Goal: Transaction & Acquisition: Purchase product/service

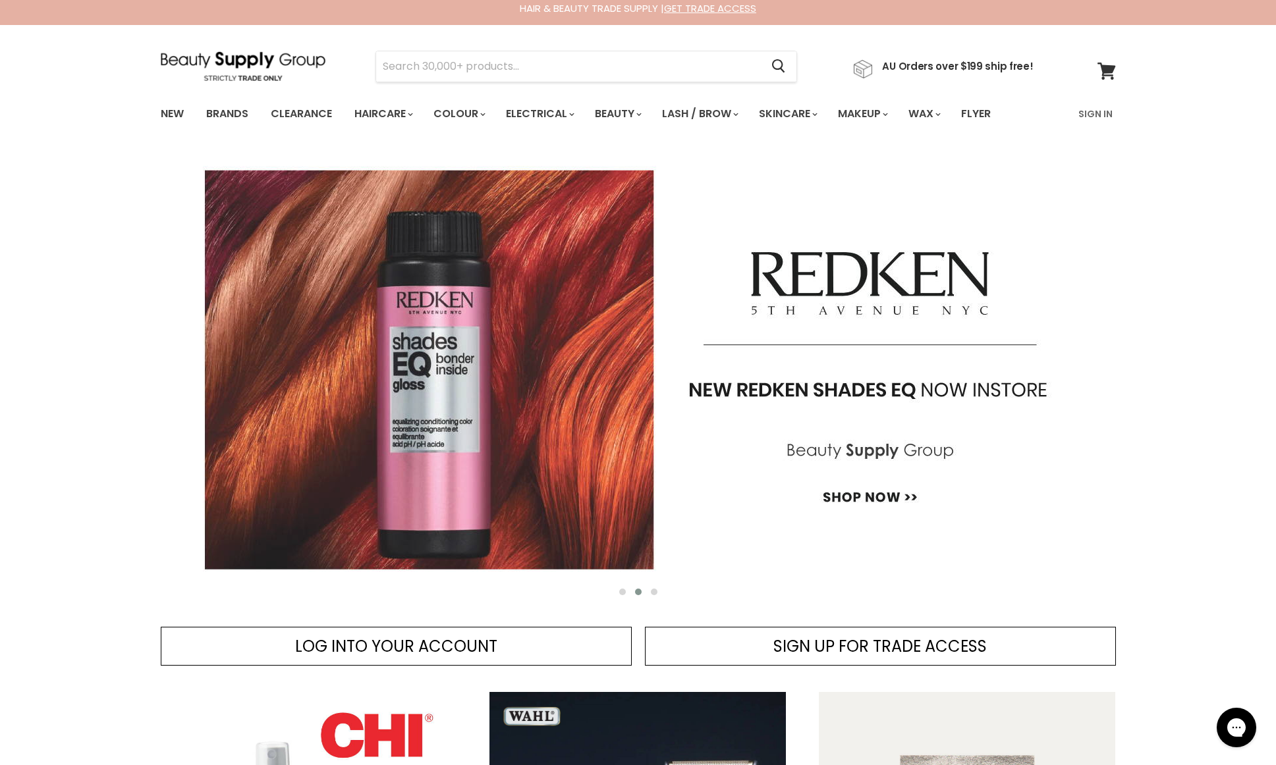
scroll to position [5, 0]
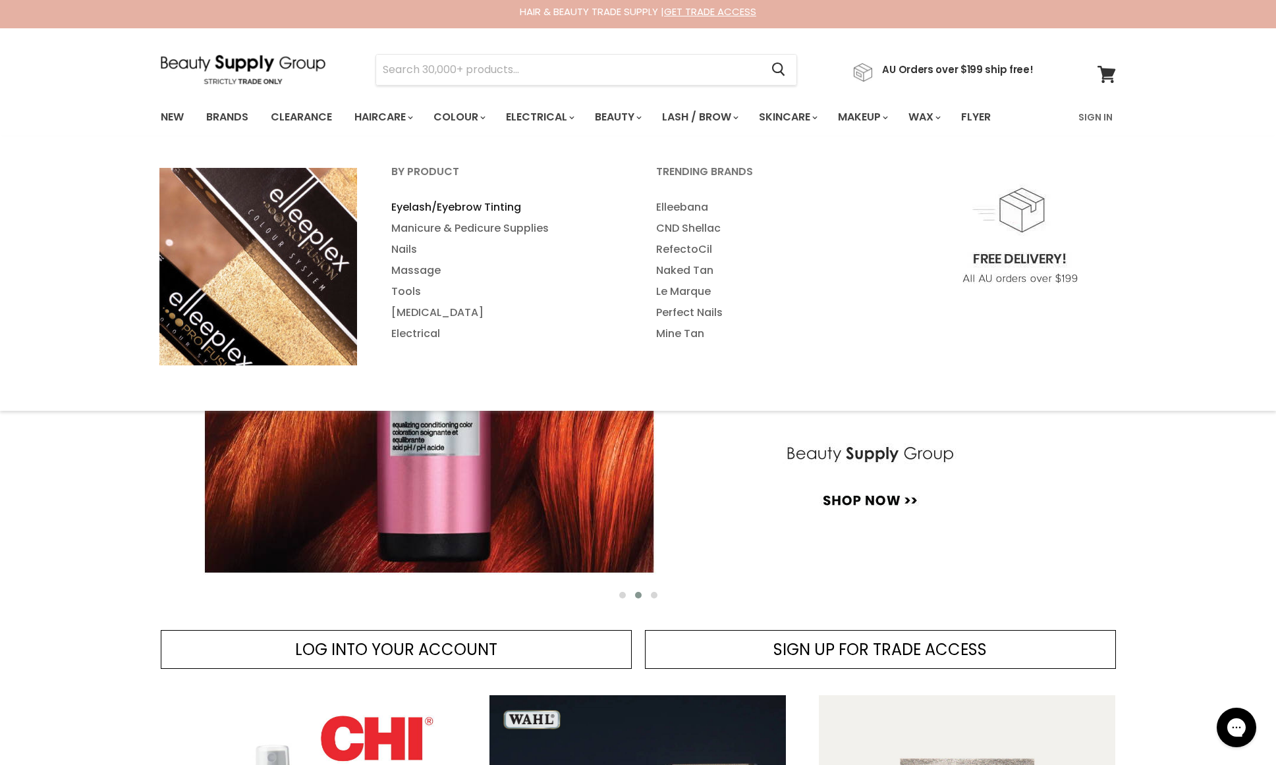
click at [476, 207] on link "Eyelash/Eyebrow Tinting" at bounding box center [506, 207] width 262 height 21
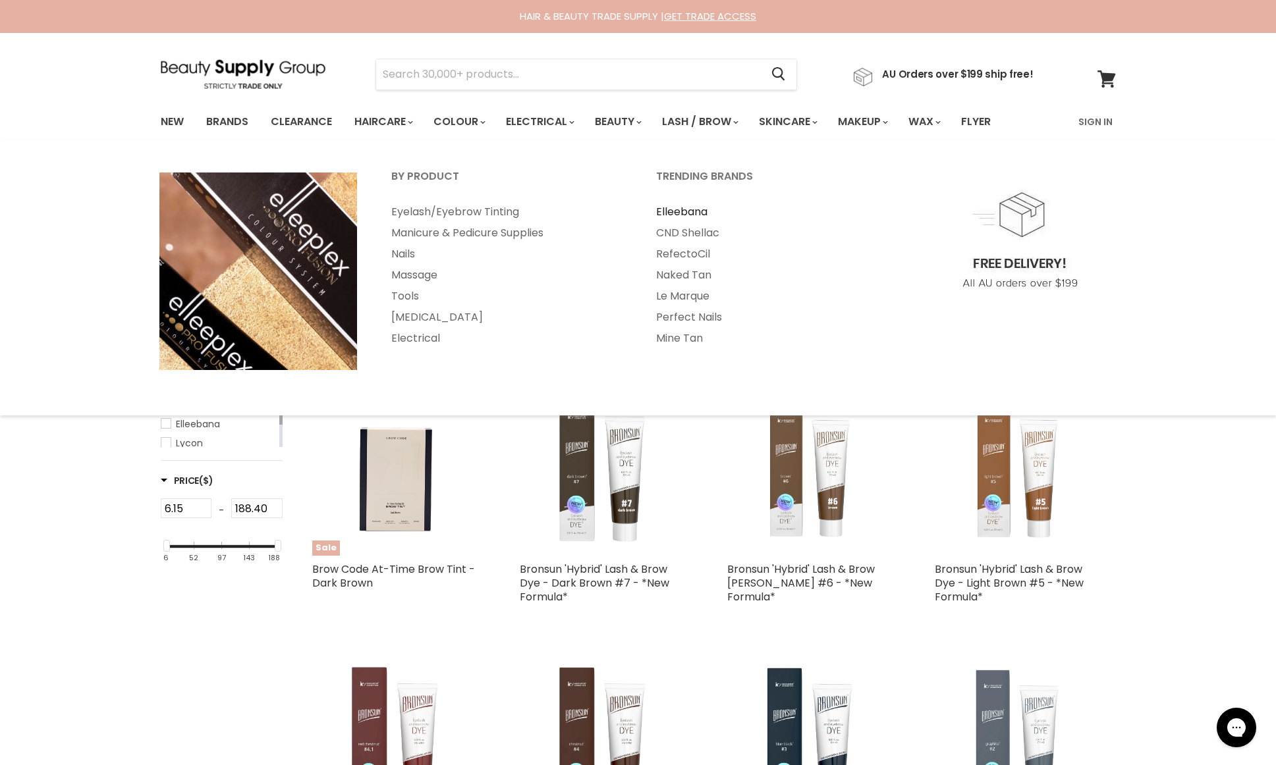
click at [669, 211] on link "Elleebana" at bounding box center [771, 212] width 262 height 21
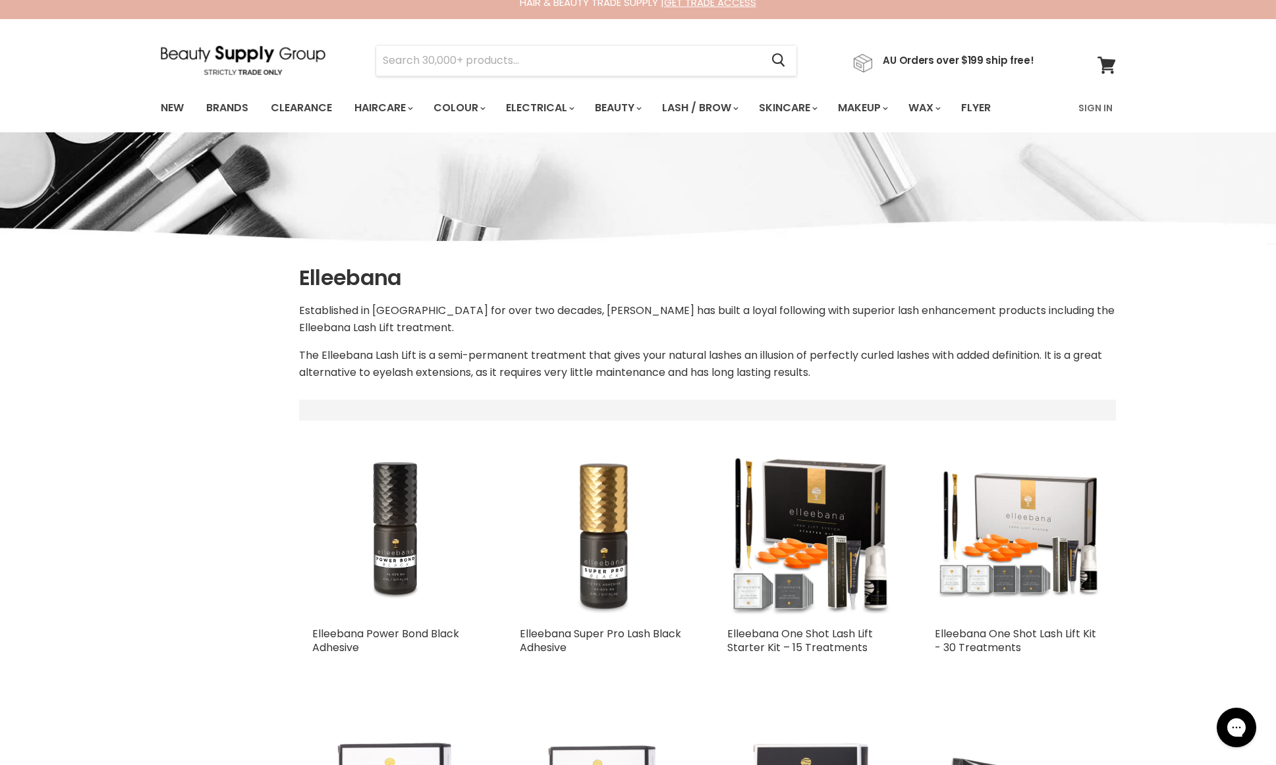
select select "manual"
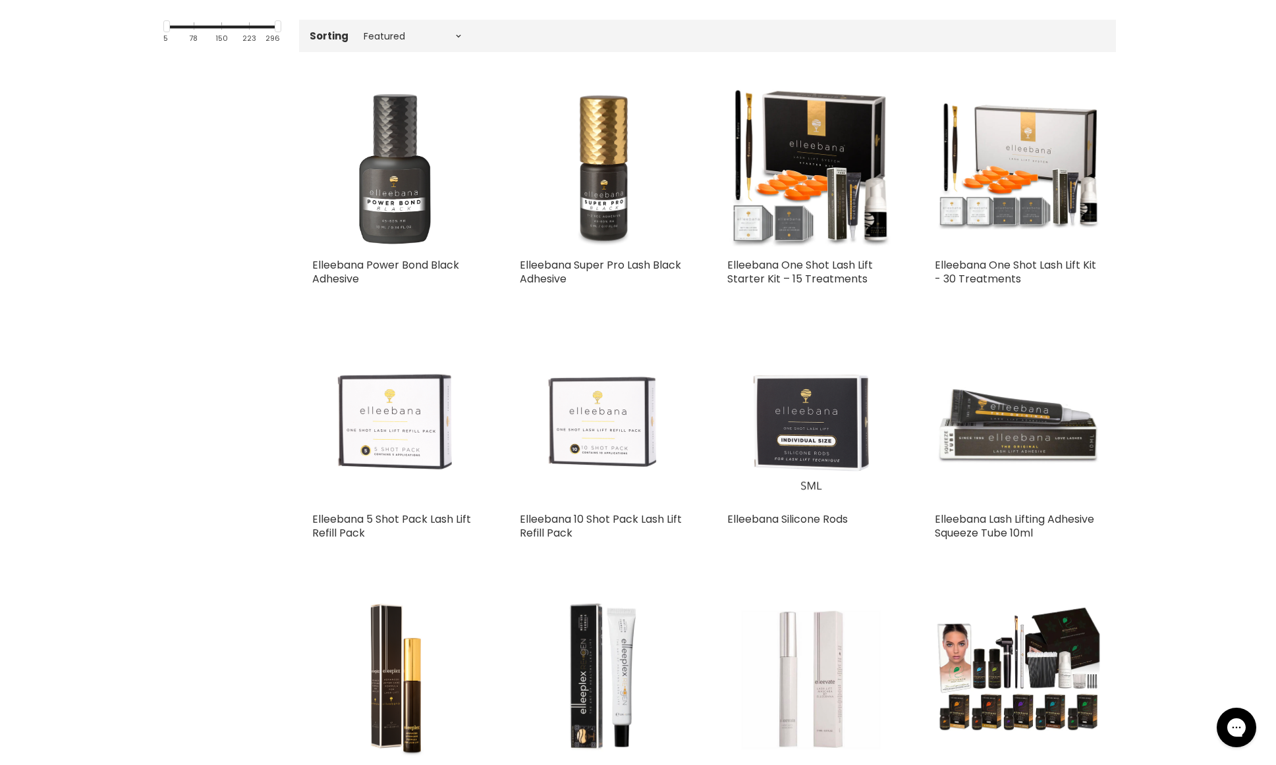
scroll to position [387, 0]
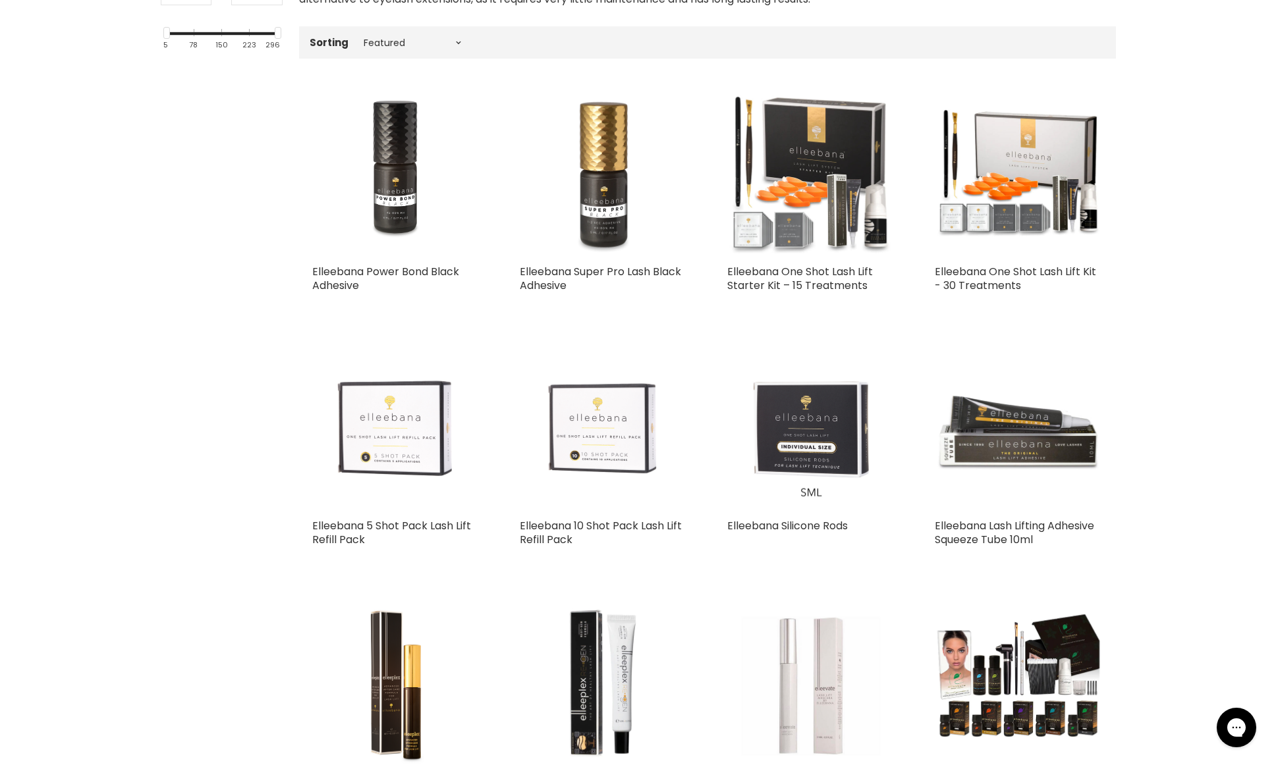
click at [843, 144] on img "Main content" at bounding box center [811, 174] width 168 height 168
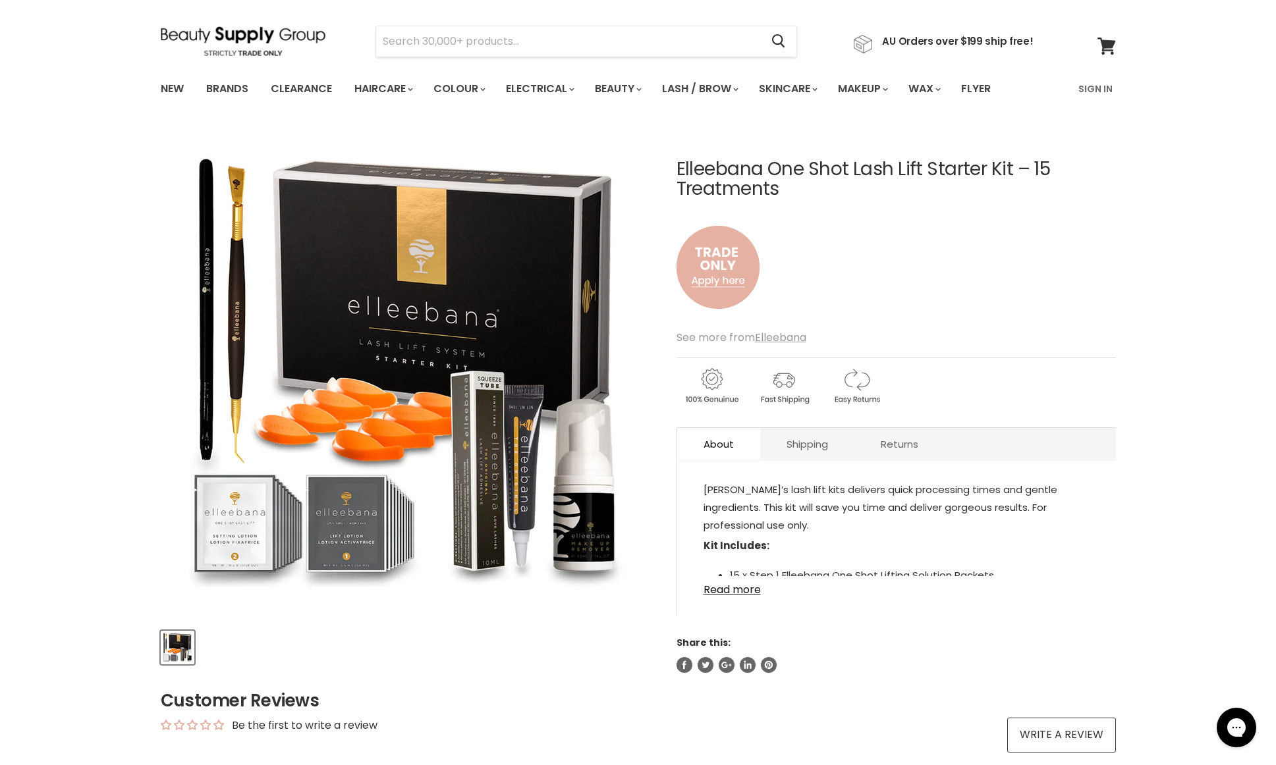
scroll to position [53, 0]
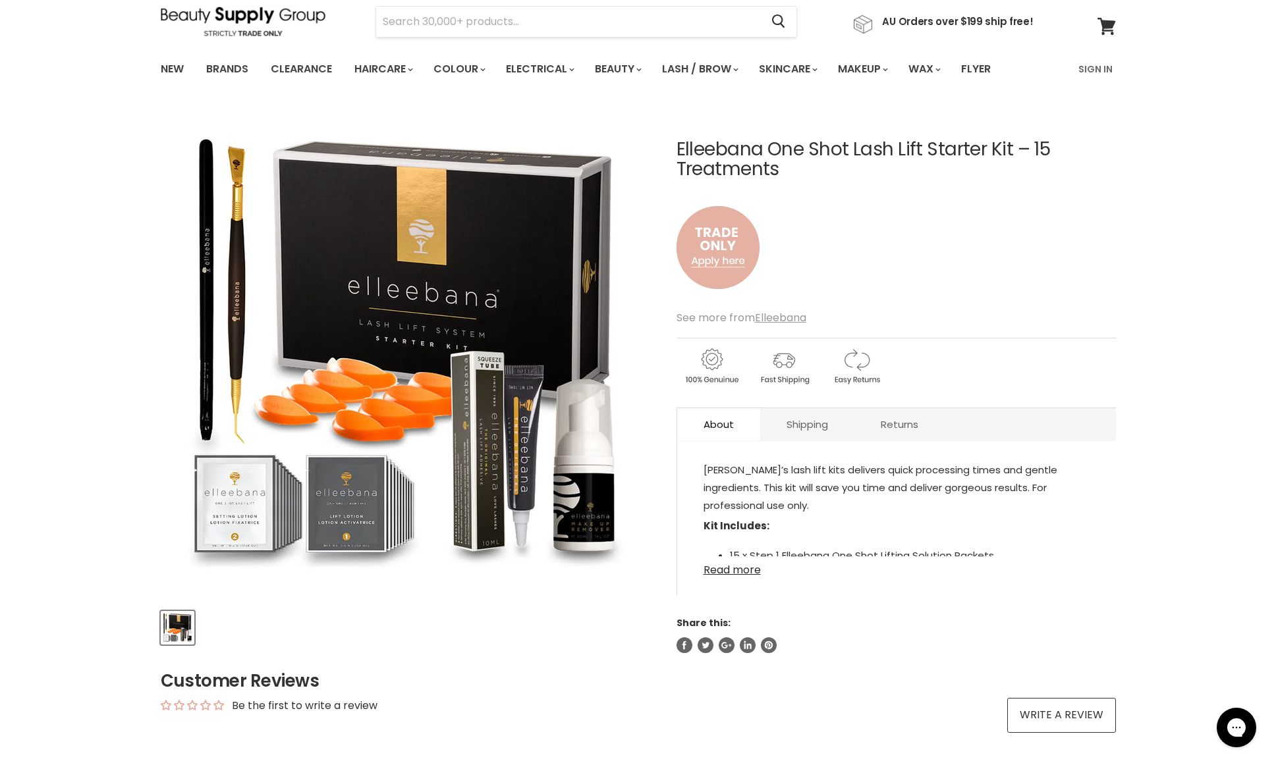
click at [721, 571] on link "Read more" at bounding box center [896, 567] width 386 height 20
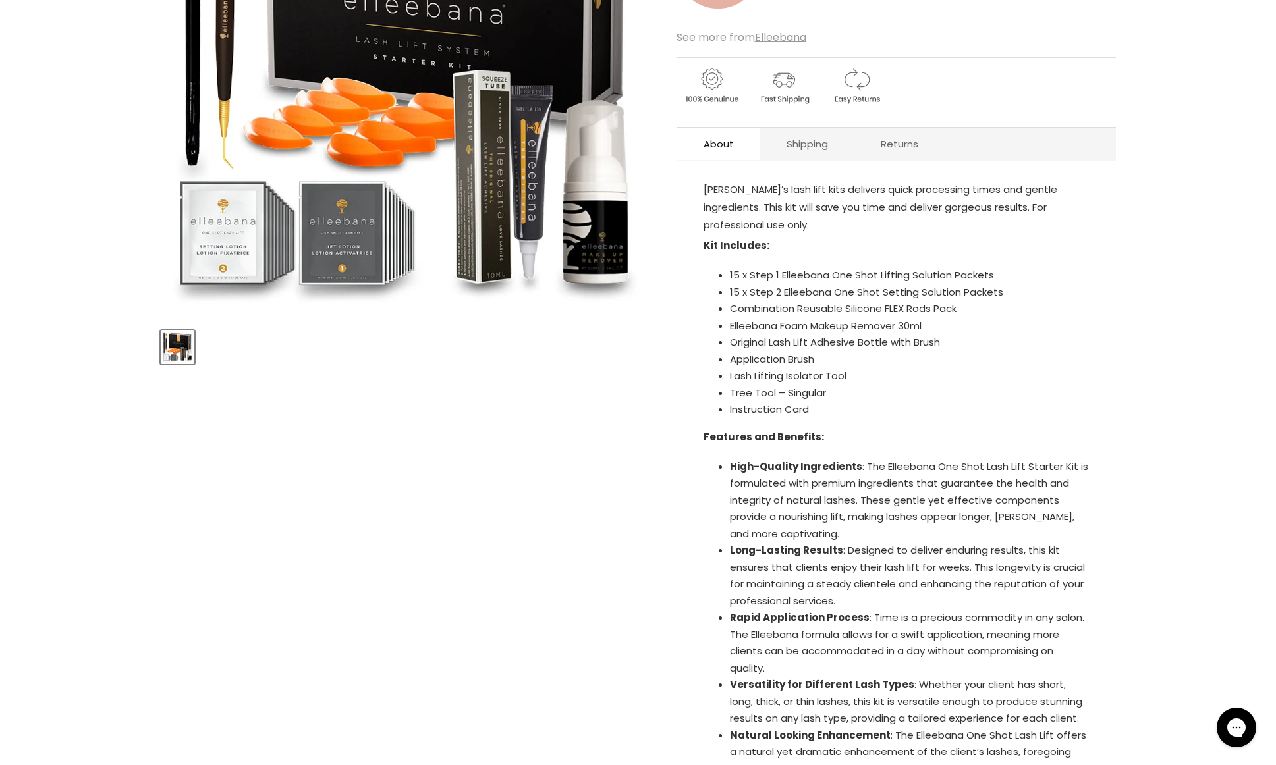
scroll to position [339, 0]
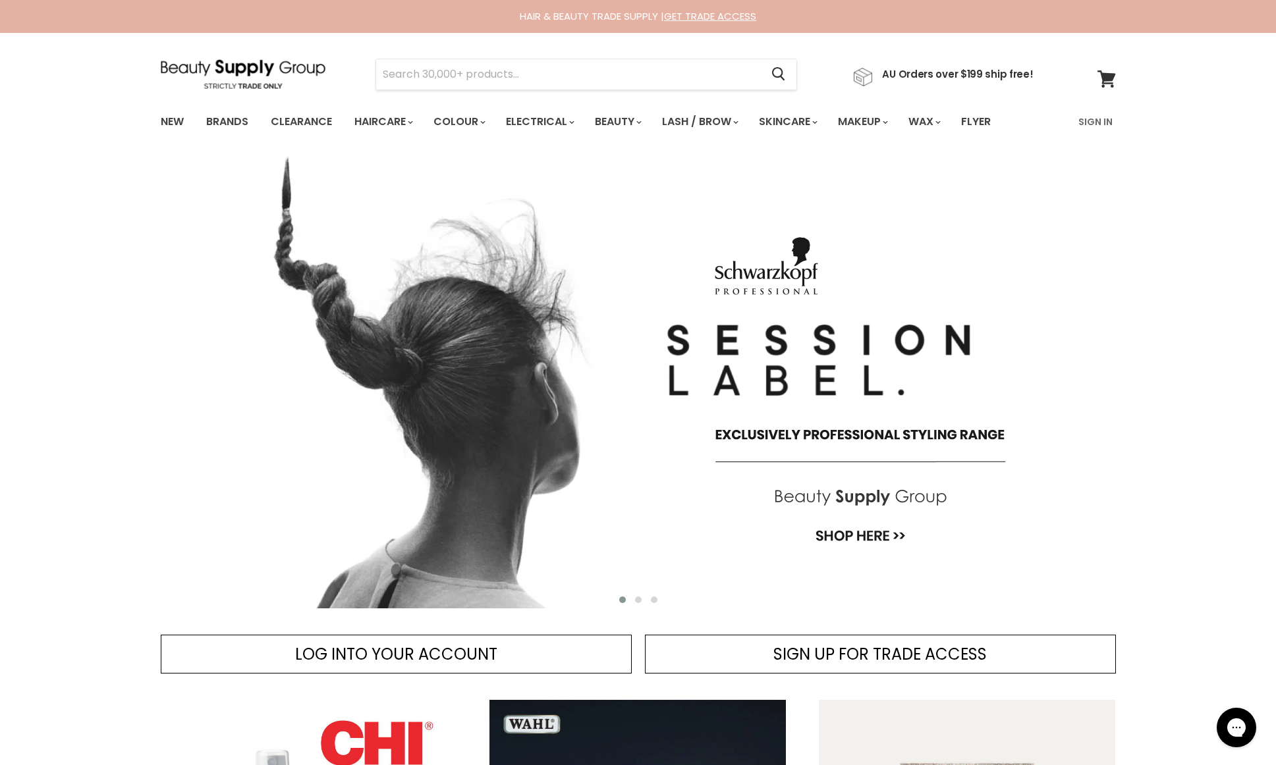
scroll to position [10, 0]
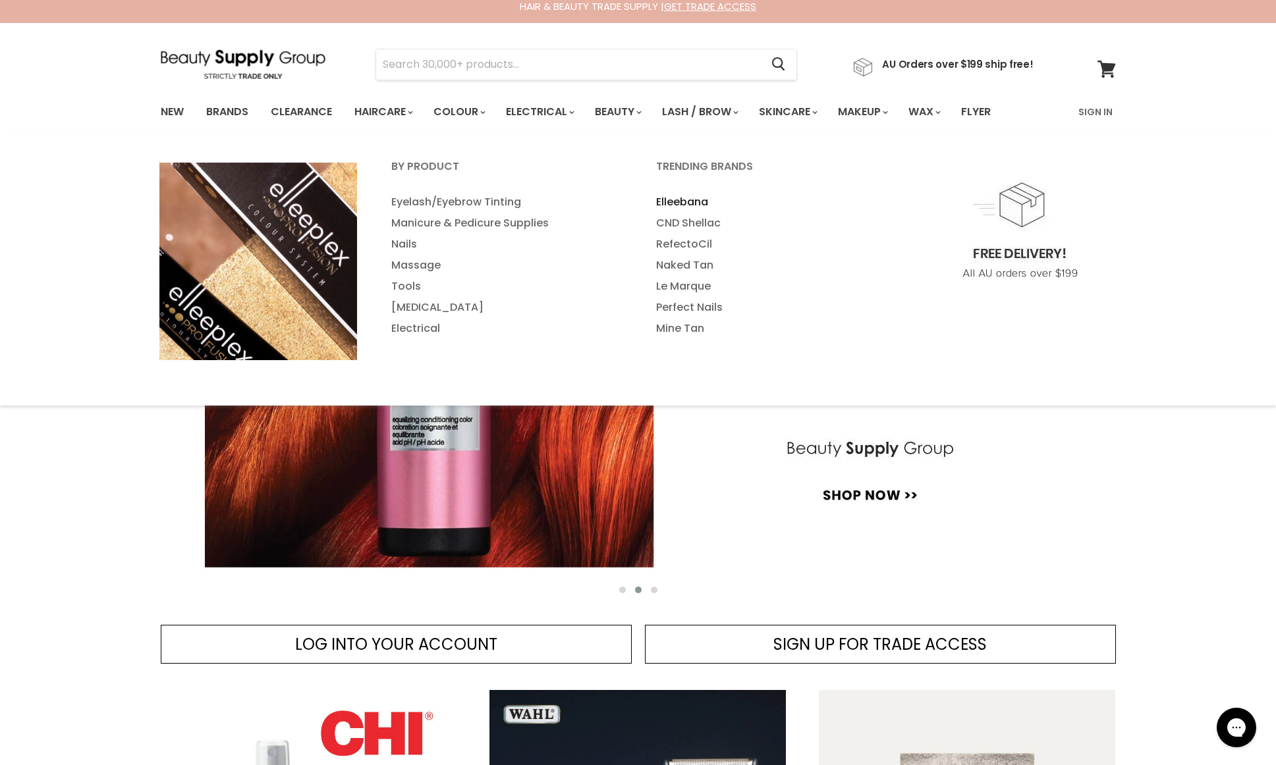
click at [689, 199] on link "Elleebana" at bounding box center [771, 202] width 262 height 21
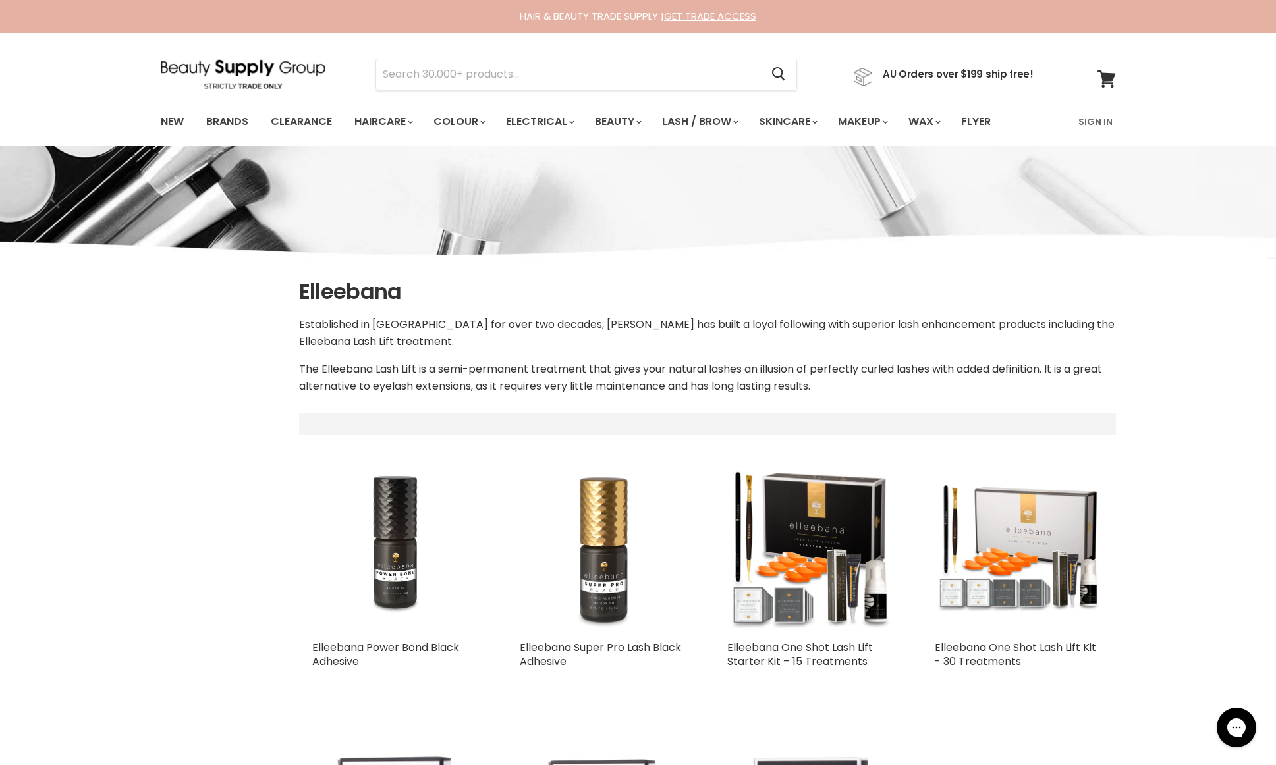
select select "manual"
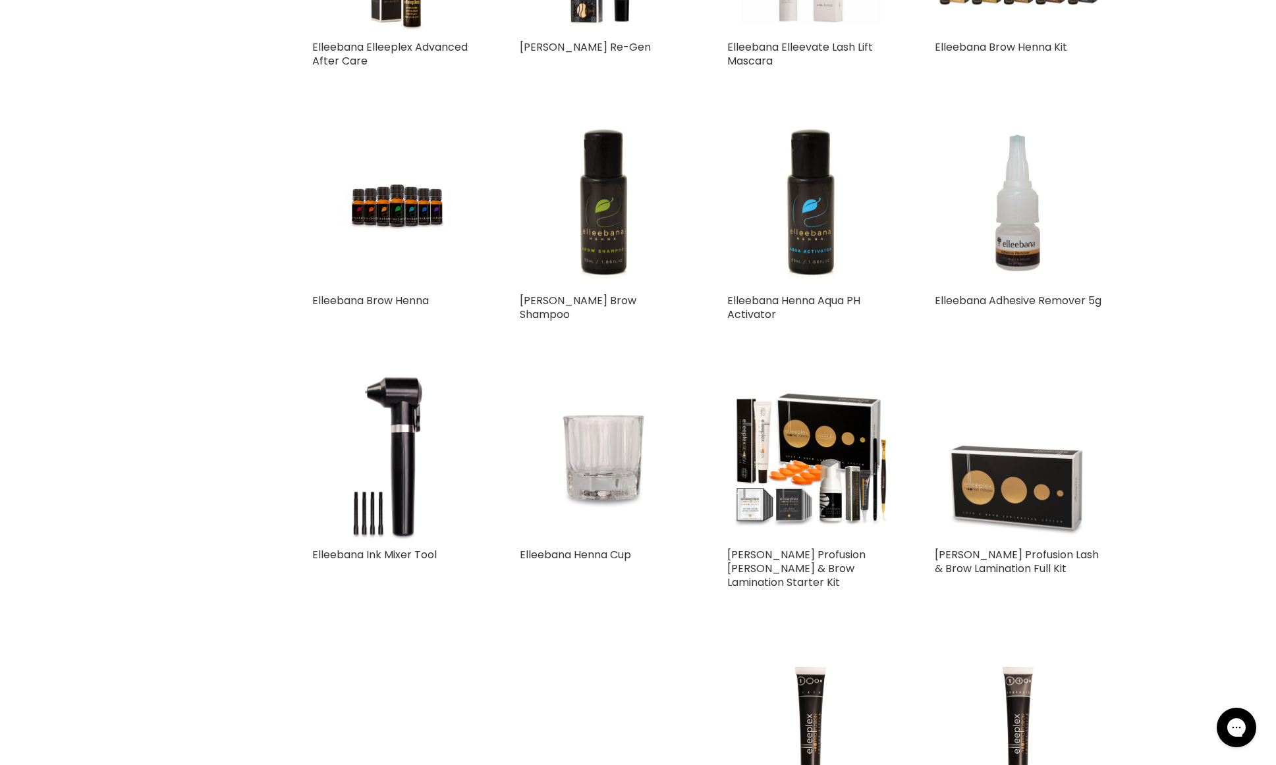
scroll to position [1125, 0]
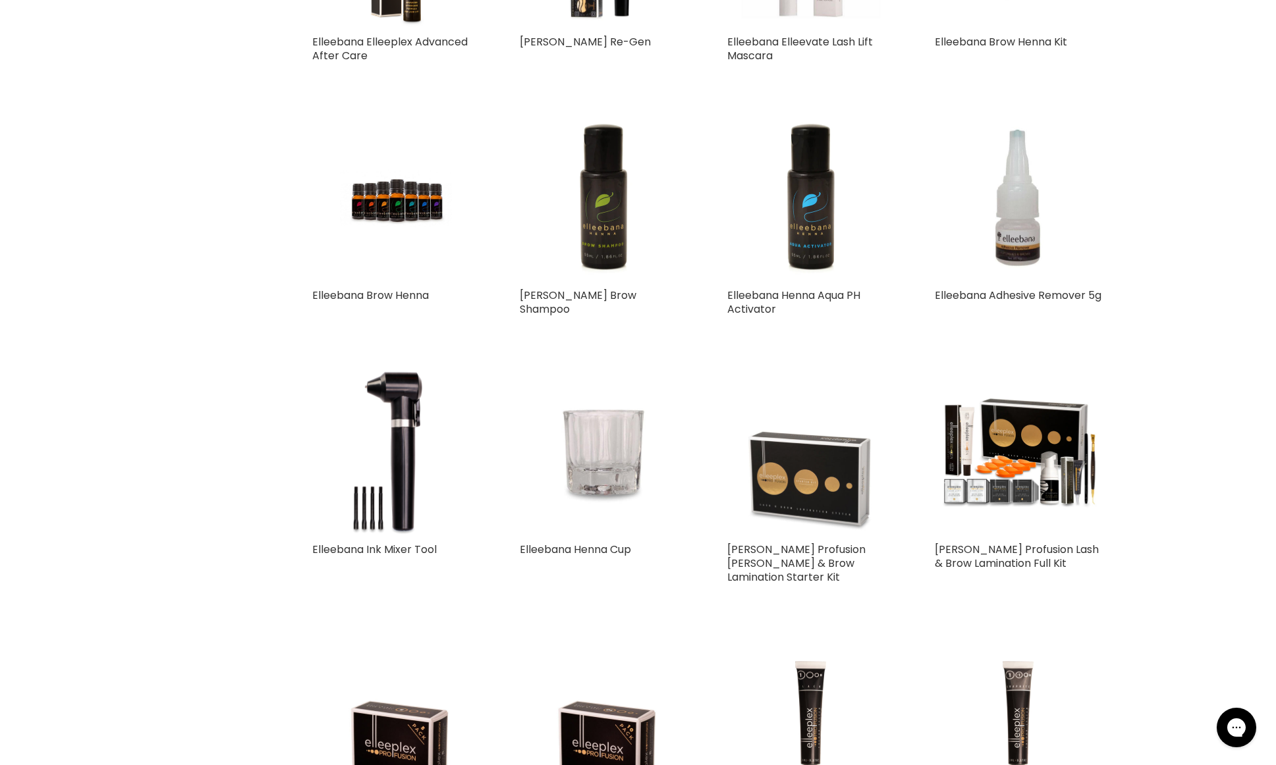
click at [819, 441] on img "Main content" at bounding box center [811, 452] width 168 height 168
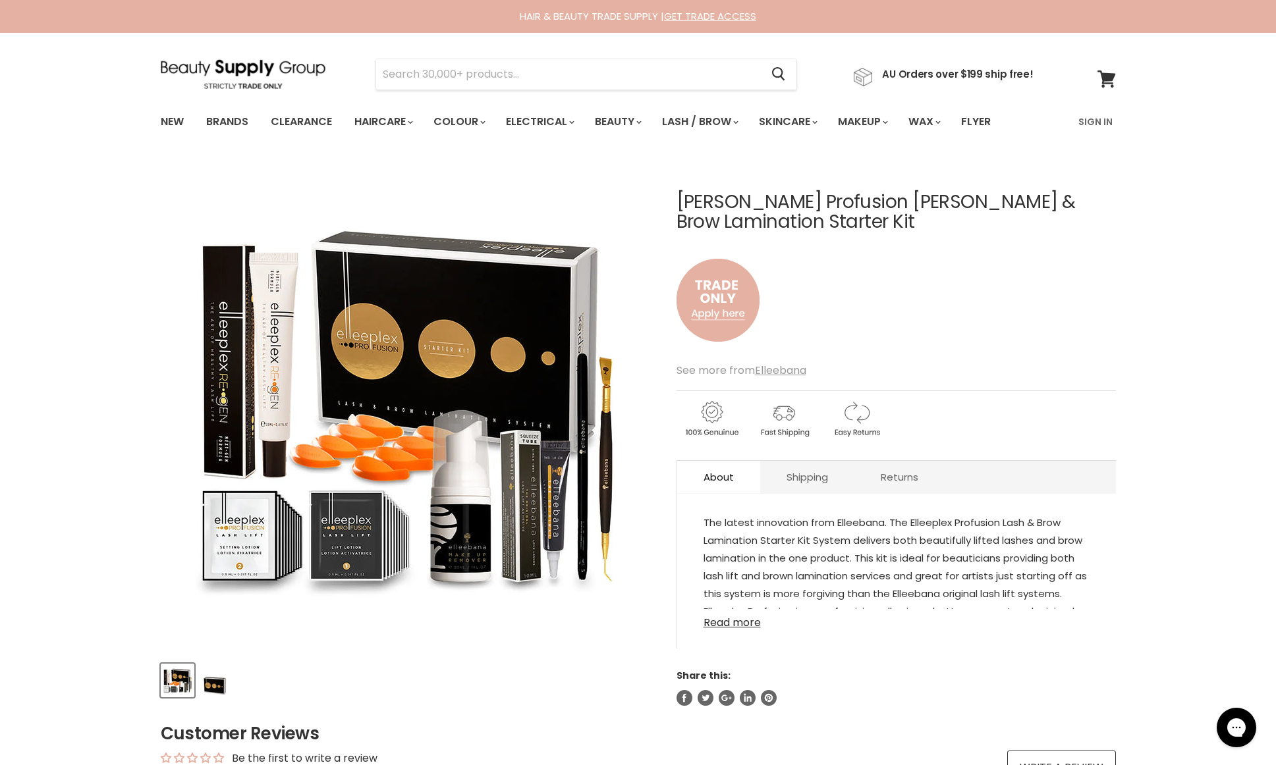
click at [734, 622] on link "Read more" at bounding box center [896, 619] width 386 height 20
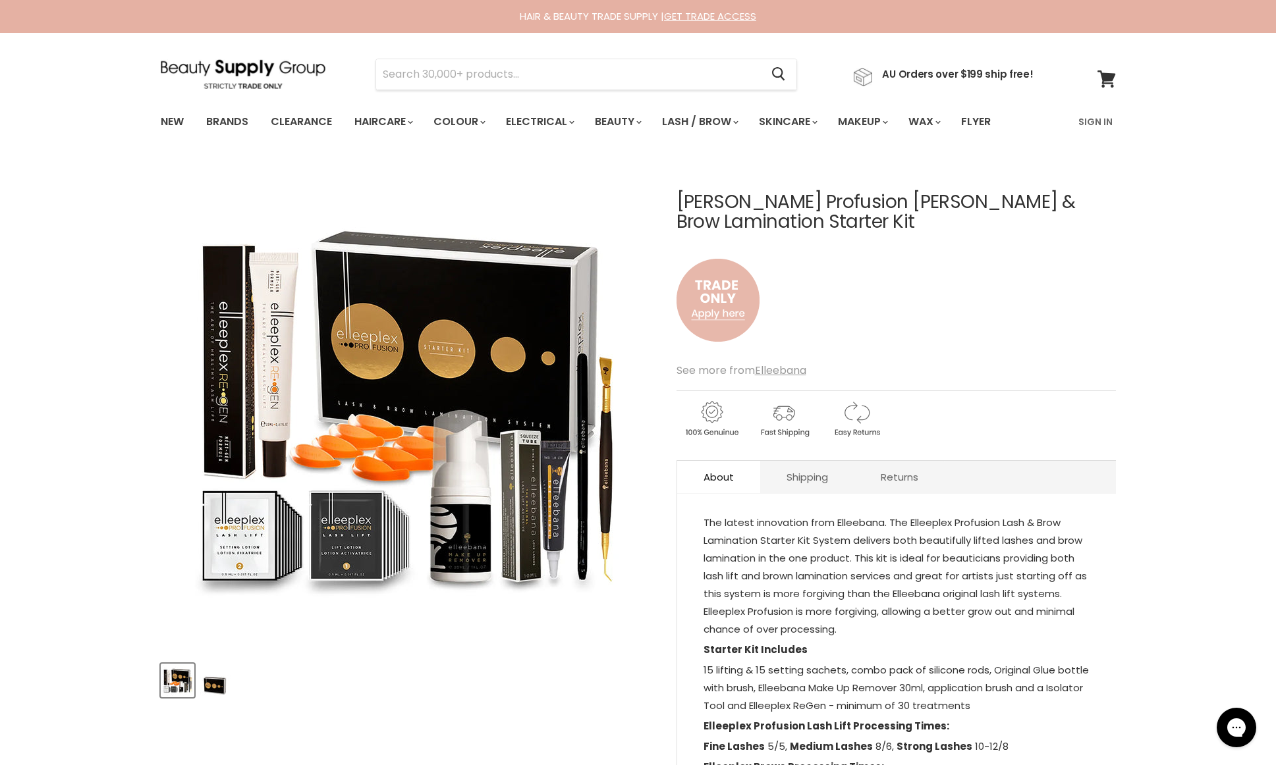
click at [705, 293] on img "Main content" at bounding box center [717, 300] width 83 height 109
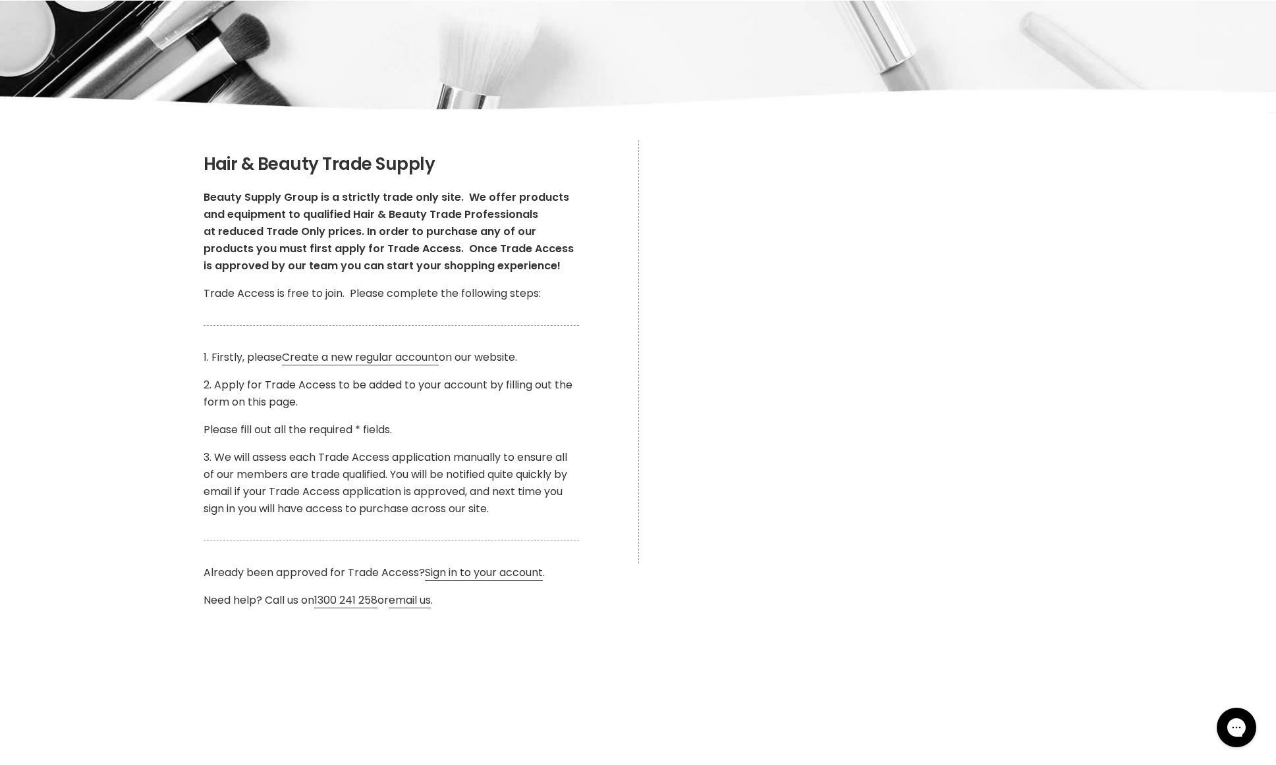
scroll to position [149, 0]
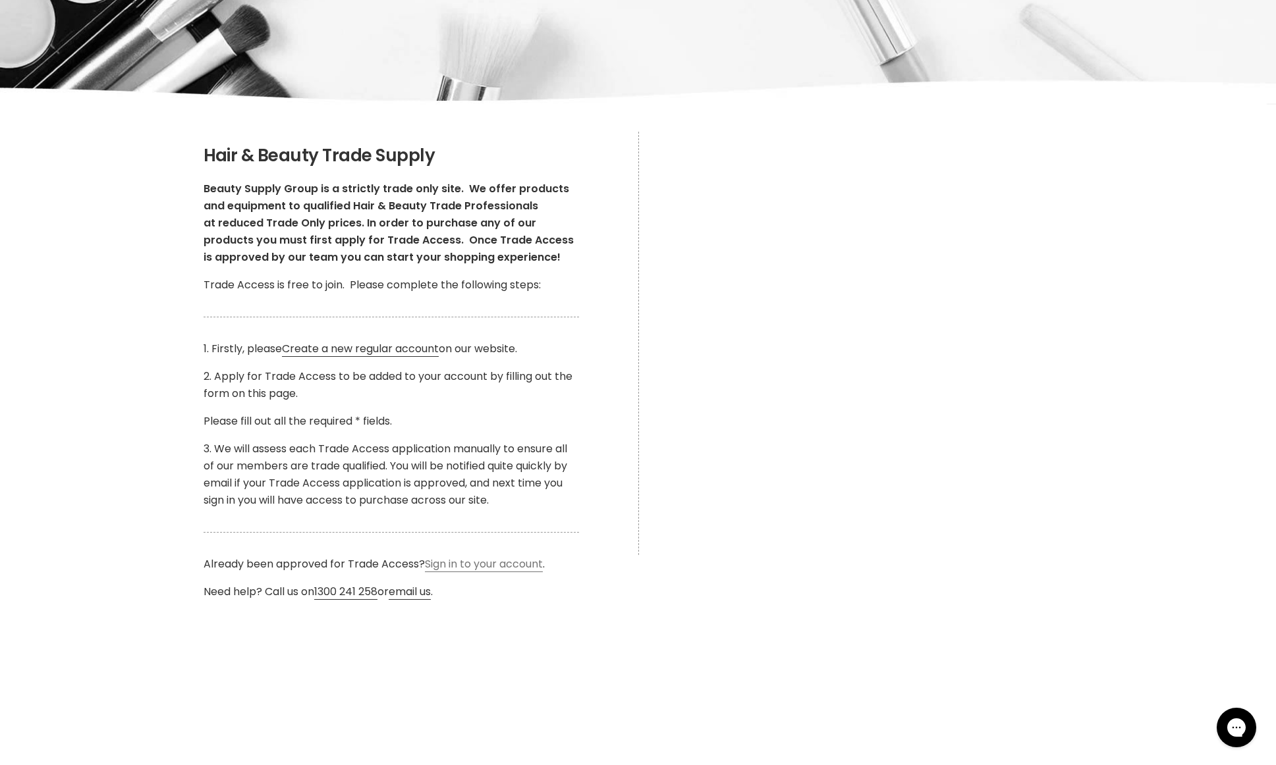
click at [466, 561] on link "Sign in to your account" at bounding box center [484, 565] width 118 height 16
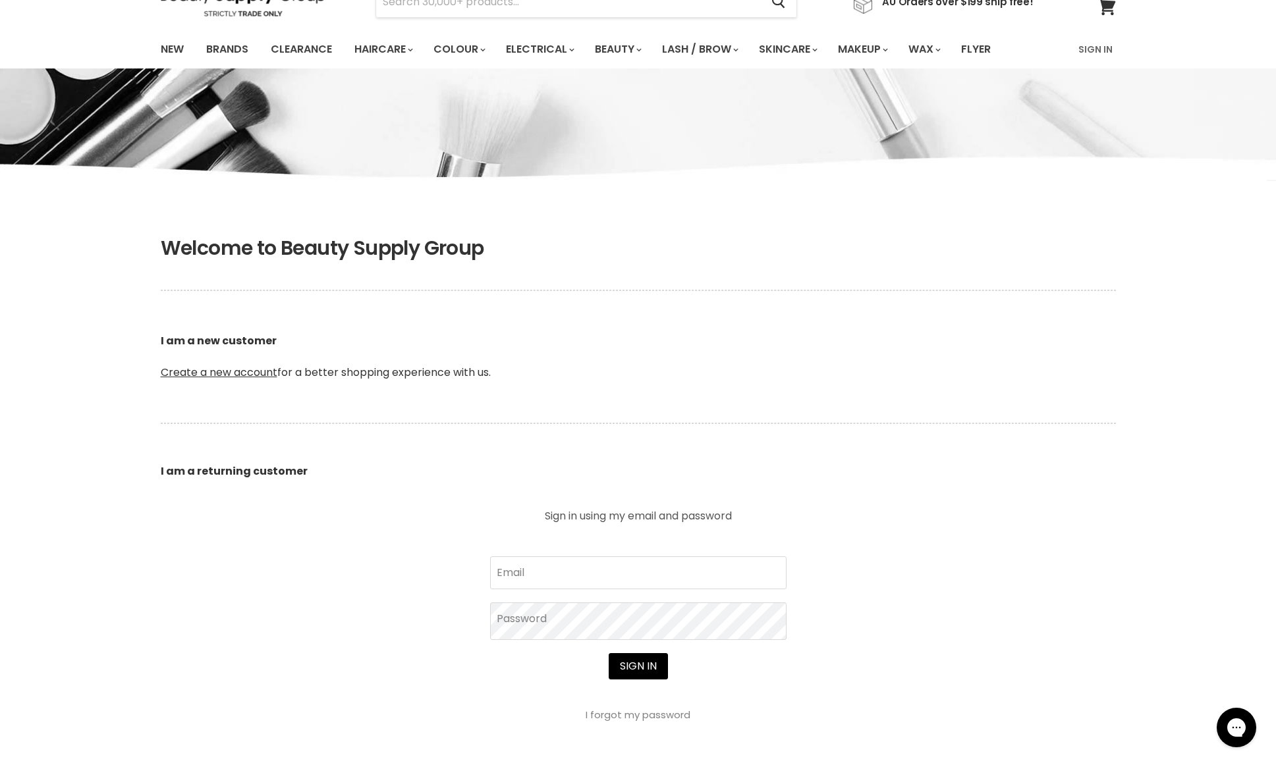
scroll to position [76, 0]
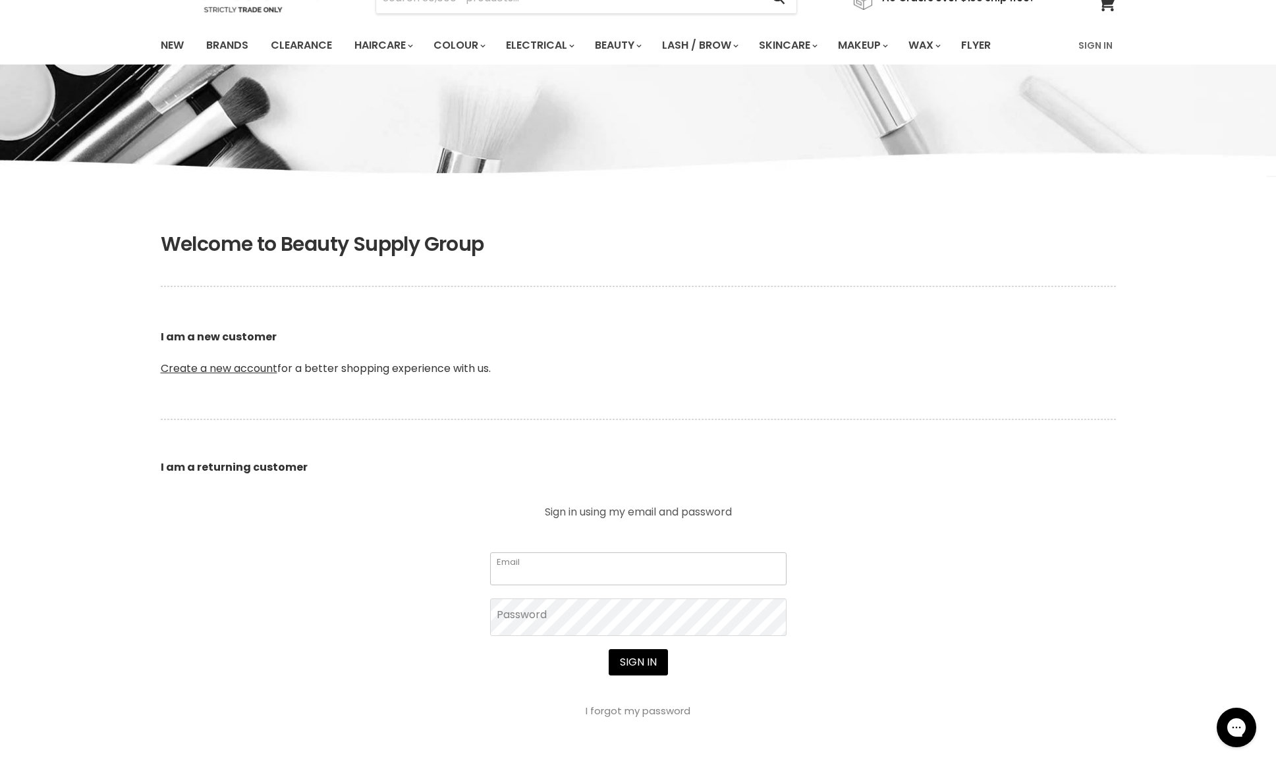
click at [775, 576] on input "Email" at bounding box center [638, 569] width 296 height 33
type input "[EMAIL_ADDRESS][DOMAIN_NAME]"
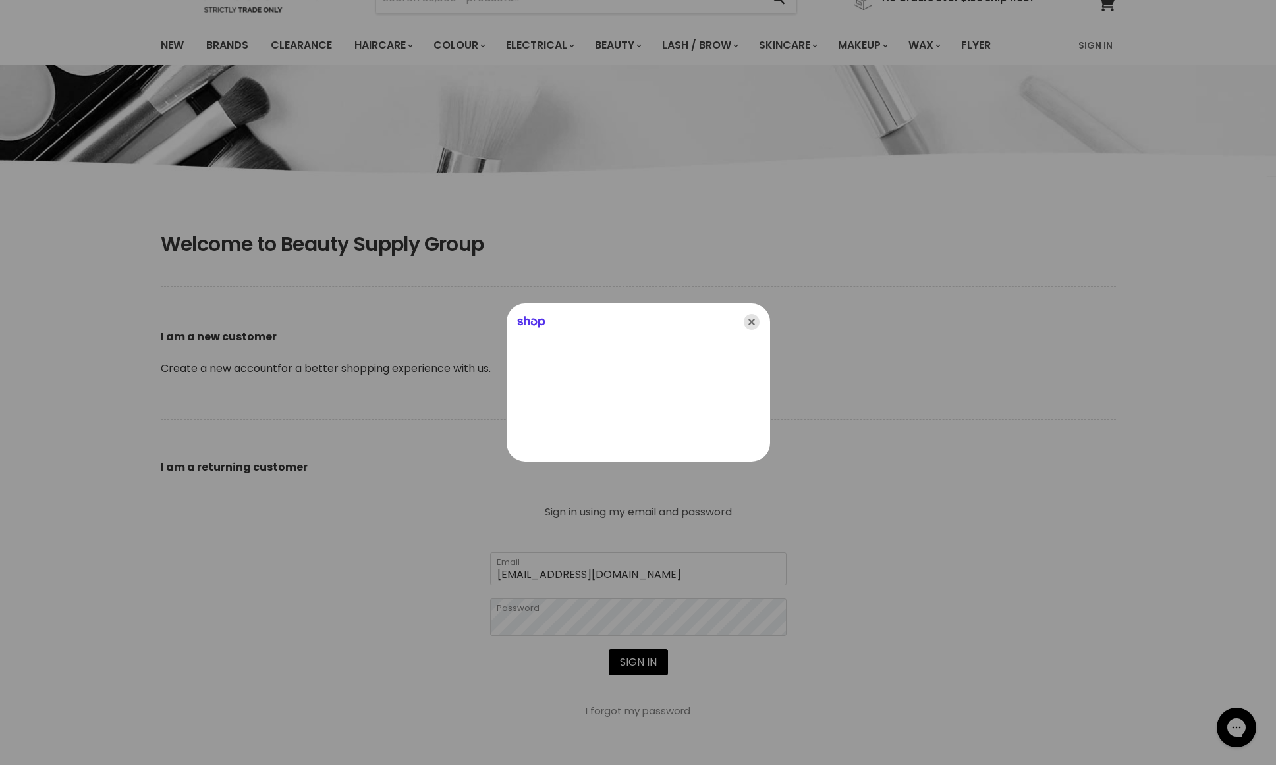
click at [752, 320] on icon "Close" at bounding box center [752, 322] width 16 height 16
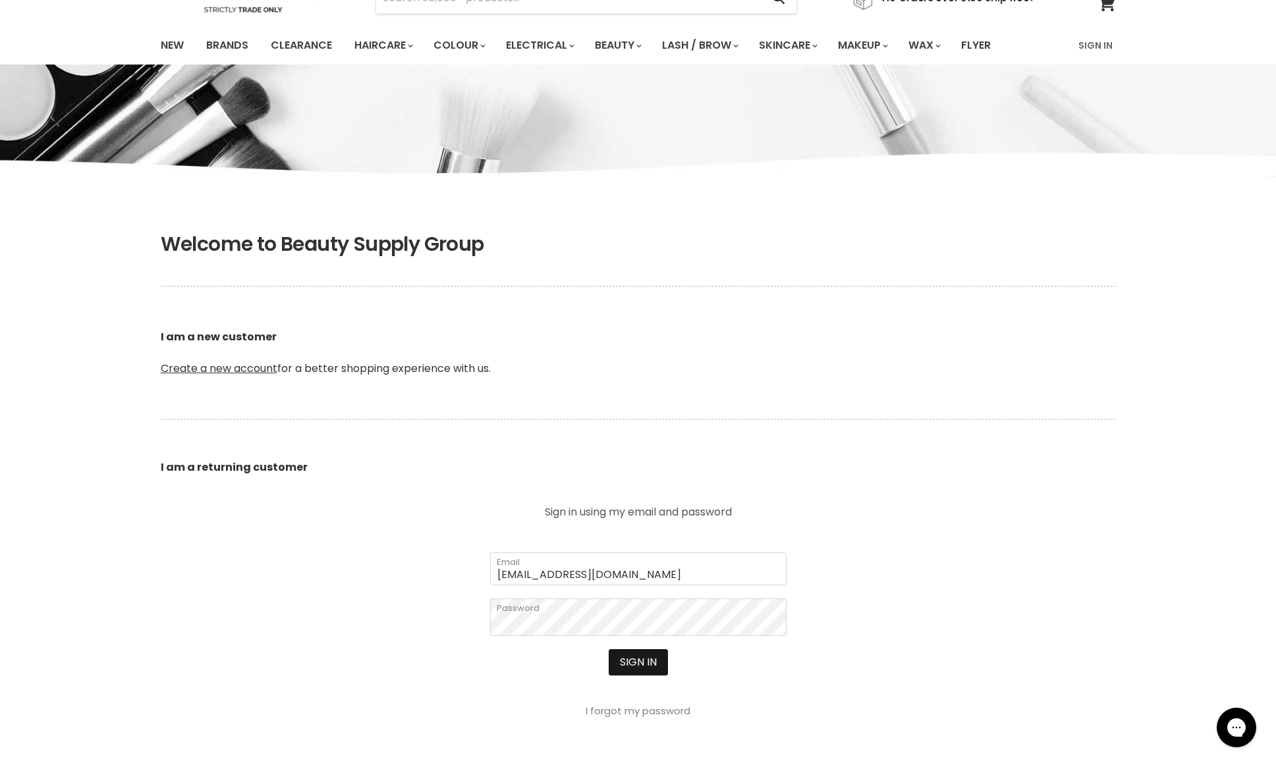
click at [631, 665] on button "Sign in" at bounding box center [638, 662] width 59 height 26
click at [308, 49] on link "Clearance" at bounding box center [301, 46] width 81 height 28
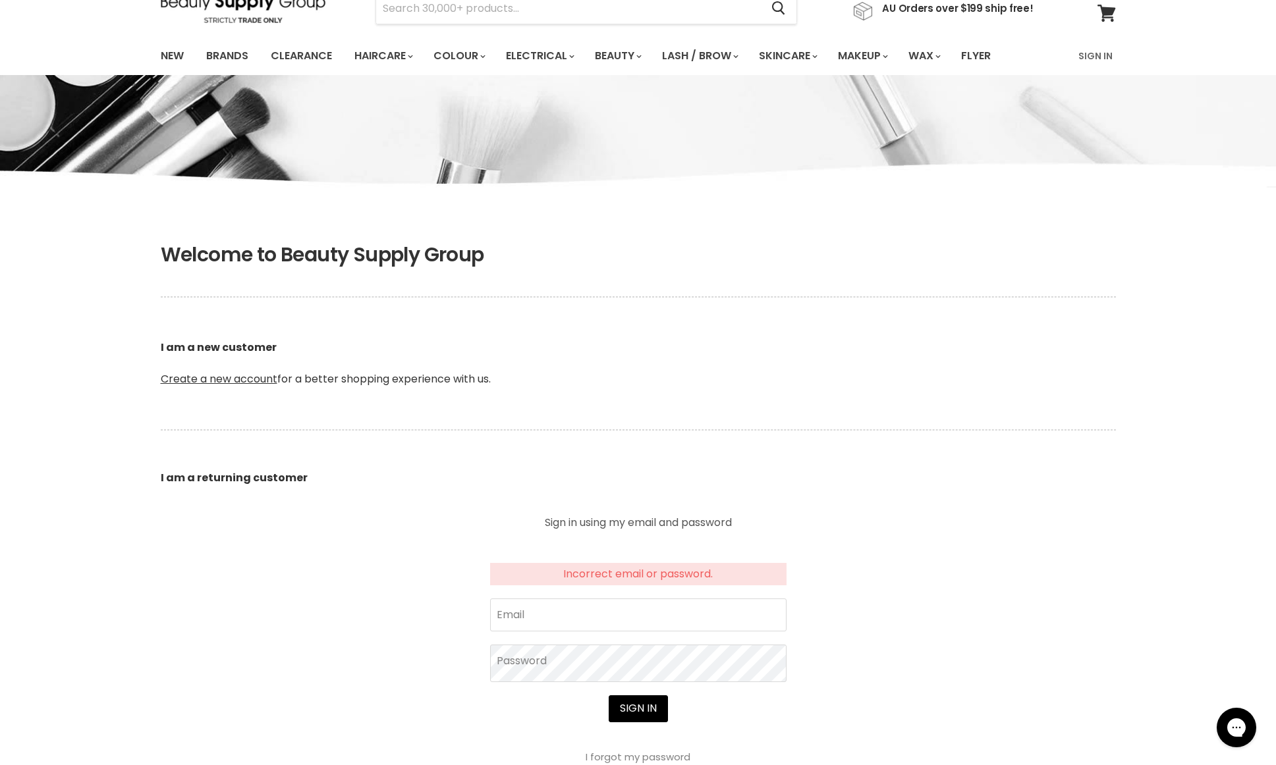
scroll to position [15, 0]
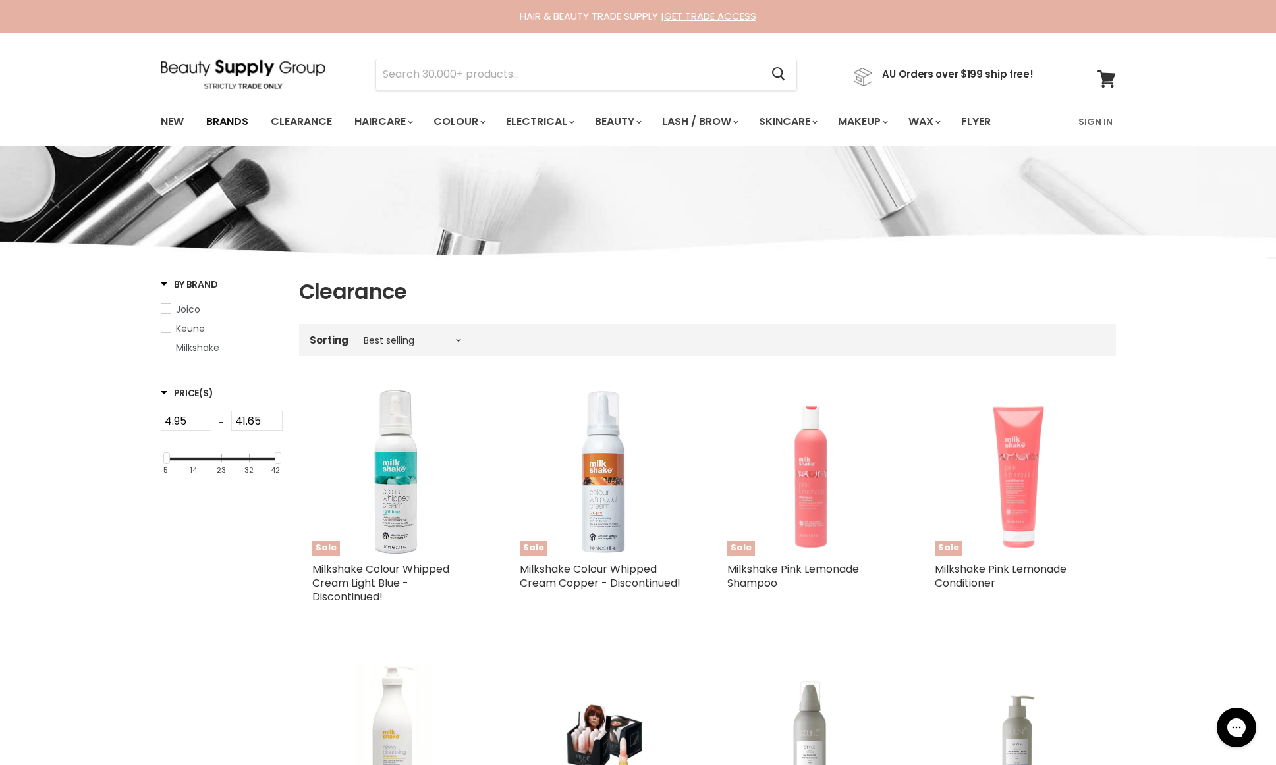
click at [229, 123] on link "Brands" at bounding box center [227, 122] width 62 height 28
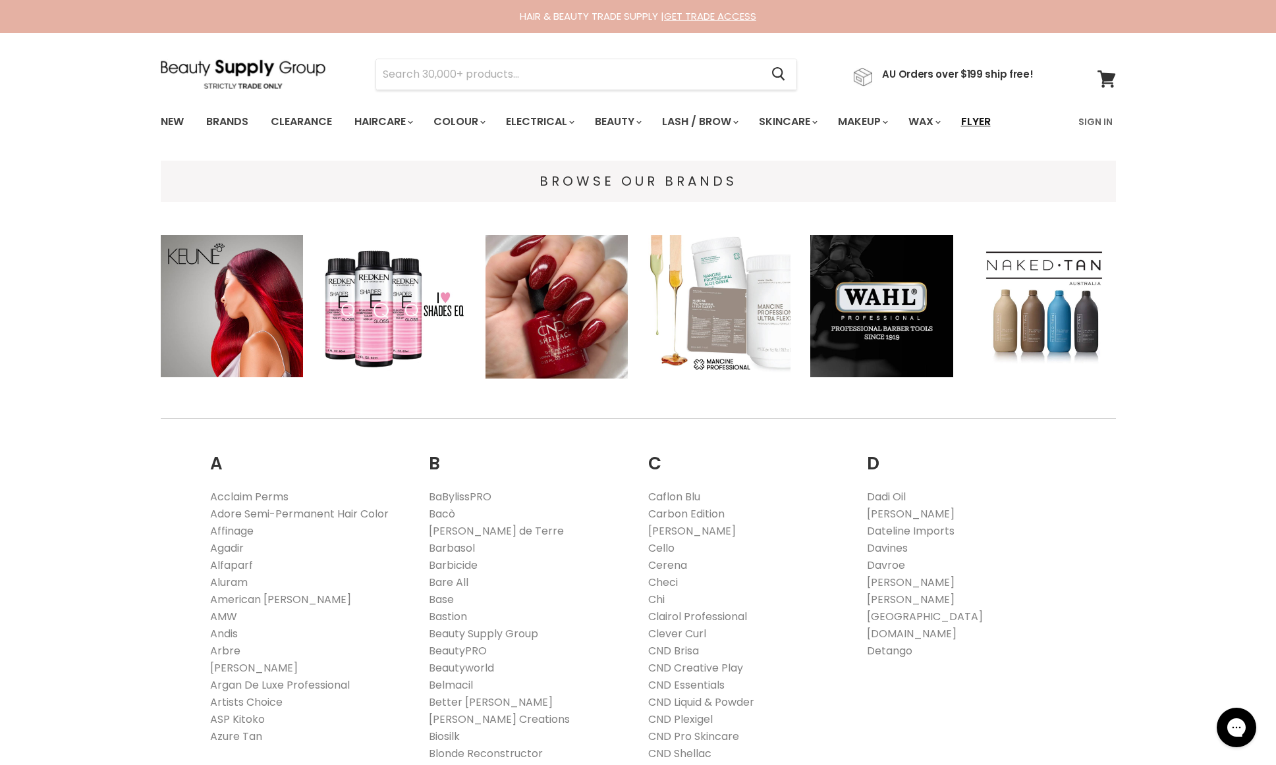
click at [1000, 120] on link "Flyer" at bounding box center [975, 122] width 49 height 28
